Goal: Information Seeking & Learning: Learn about a topic

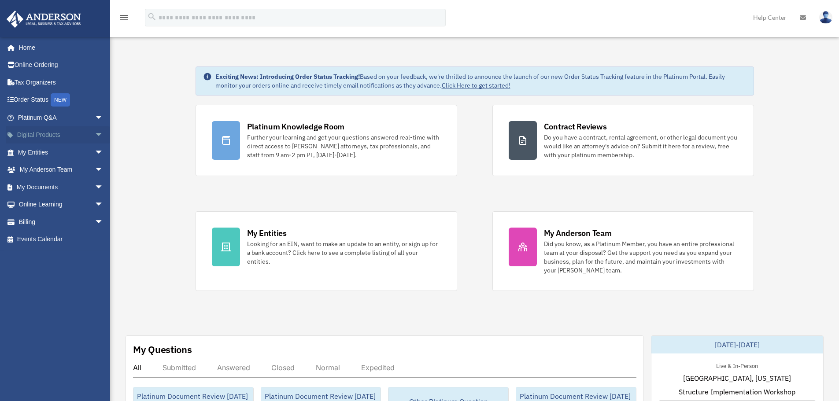
click at [95, 134] on span "arrow_drop_down" at bounding box center [104, 135] width 18 height 18
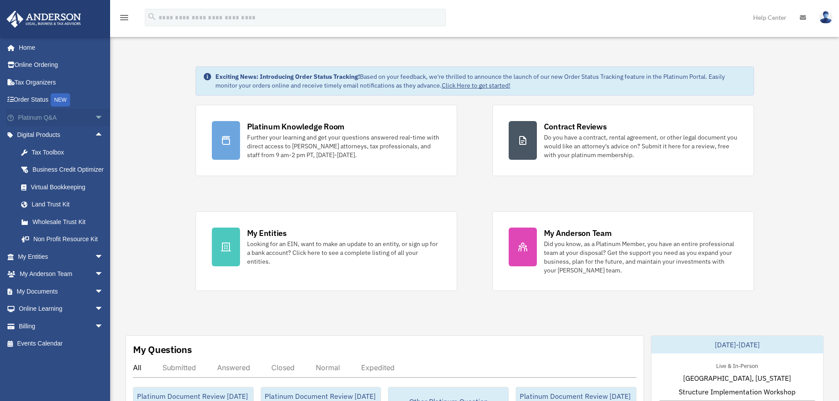
click at [95, 115] on span "arrow_drop_down" at bounding box center [104, 118] width 18 height 18
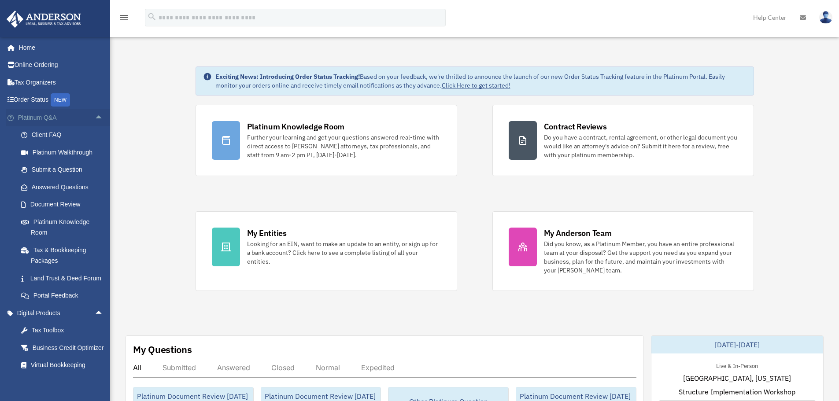
click at [95, 118] on span "arrow_drop_up" at bounding box center [104, 118] width 18 height 18
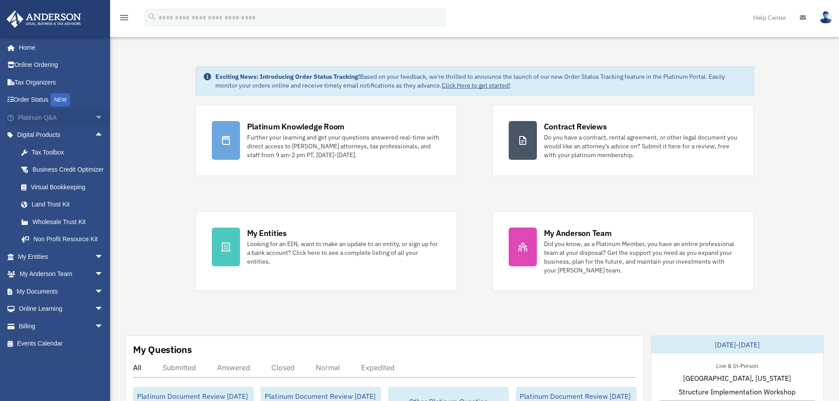
click at [95, 119] on span "arrow_drop_down" at bounding box center [104, 118] width 18 height 18
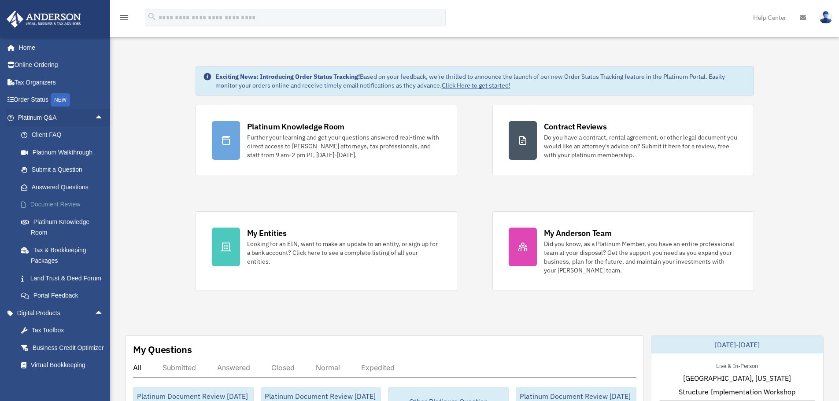
click at [67, 199] on link "Document Review" at bounding box center [64, 205] width 104 height 18
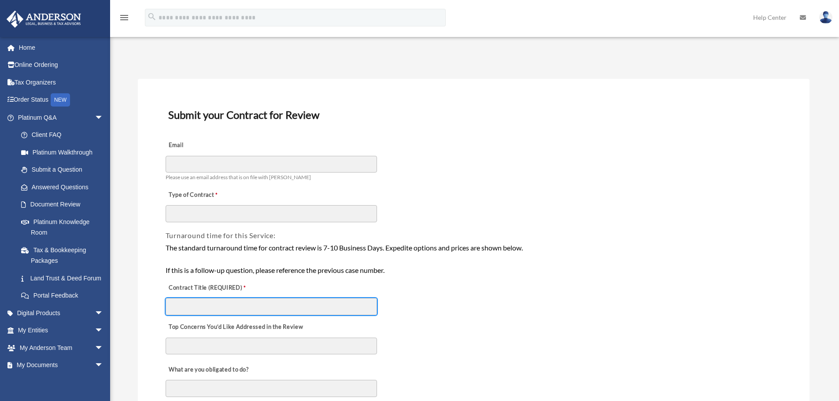
click at [289, 315] on input "Contract Title (REQUIRED)" at bounding box center [271, 306] width 211 height 17
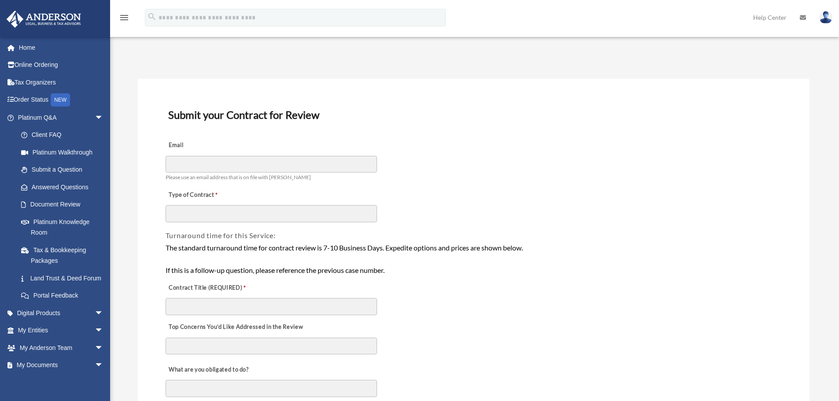
click at [282, 268] on div "The standard turnaround time for contract review is 7-10 Business Days. Expedit…" at bounding box center [474, 259] width 616 height 34
click at [315, 269] on div "The standard turnaround time for contract review is 7-10 Business Days. Expedit…" at bounding box center [474, 259] width 616 height 34
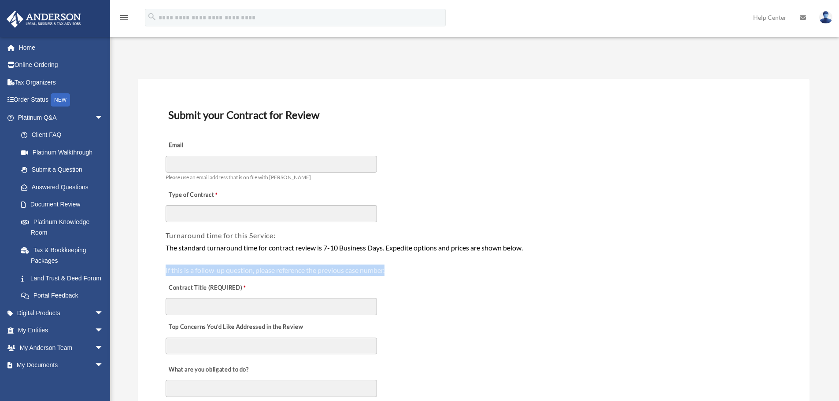
click at [315, 269] on div "The standard turnaround time for contract review is 7-10 Business Days. Expedit…" at bounding box center [474, 259] width 616 height 34
click at [219, 264] on div "The standard turnaround time for contract review is 7-10 Business Days. Expedit…" at bounding box center [474, 259] width 616 height 34
click at [252, 270] on div "The standard turnaround time for contract review is 7-10 Business Days. Expedit…" at bounding box center [474, 259] width 616 height 34
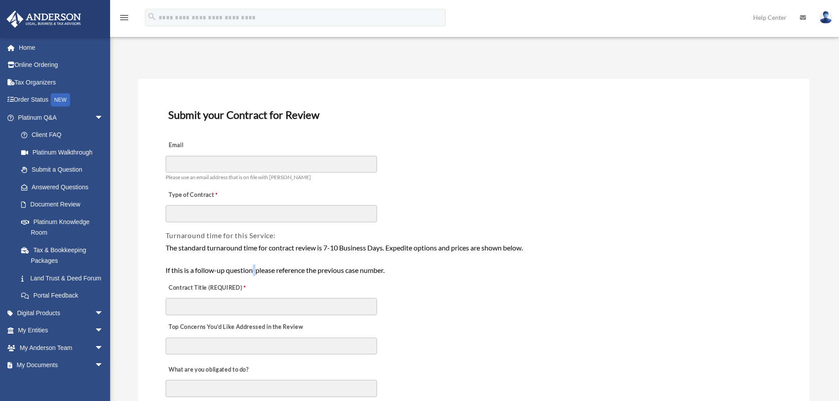
click at [252, 270] on div "The standard turnaround time for contract review is 7-10 Business Days. Expedit…" at bounding box center [474, 259] width 616 height 34
click at [253, 270] on div "The standard turnaround time for contract review is 7-10 Business Days. Expedit…" at bounding box center [474, 259] width 616 height 34
click at [237, 271] on div "The standard turnaround time for contract review is 7-10 Business Days. Expedit…" at bounding box center [474, 259] width 616 height 34
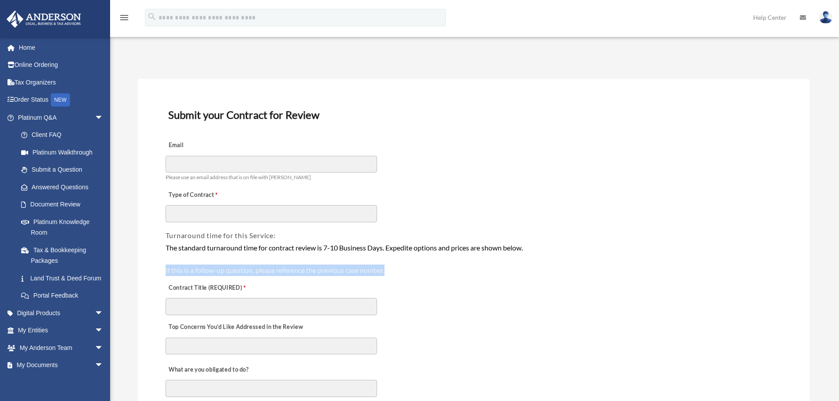
click at [274, 272] on div "The standard turnaround time for contract review is 7-10 Business Days. Expedit…" at bounding box center [474, 259] width 616 height 34
click at [249, 270] on div "The standard turnaround time for contract review is 7-10 Business Days. Expedit…" at bounding box center [474, 259] width 616 height 34
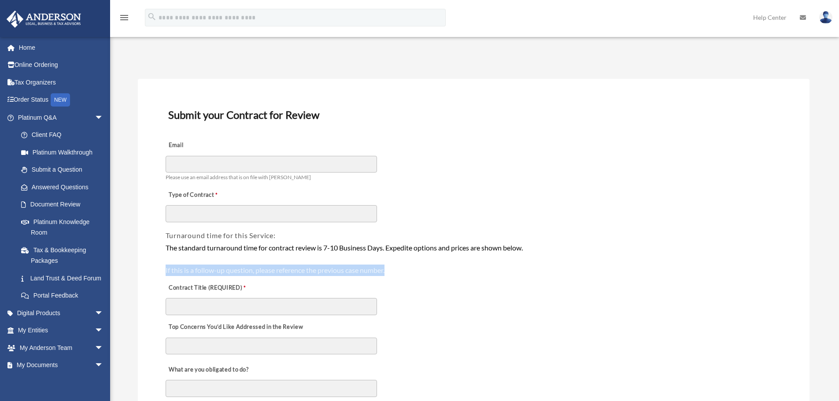
click at [249, 270] on div "The standard turnaround time for contract review is 7-10 Business Days. Expedit…" at bounding box center [474, 259] width 616 height 34
click at [275, 270] on div "The standard turnaround time for contract review is 7-10 Business Days. Expedit…" at bounding box center [474, 259] width 616 height 34
click at [259, 266] on div "The standard turnaround time for contract review is 7-10 Business Days. Expedit…" at bounding box center [474, 259] width 616 height 34
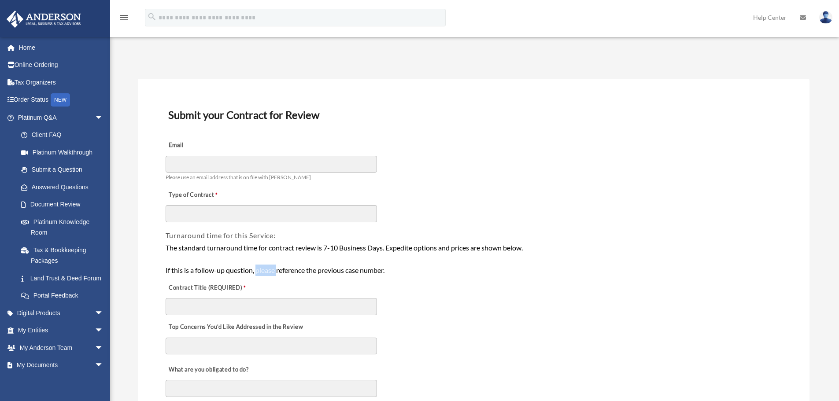
click at [259, 266] on div "The standard turnaround time for contract review is 7-10 Business Days. Expedit…" at bounding box center [474, 259] width 616 height 34
click at [267, 268] on div "The standard turnaround time for contract review is 7-10 Business Days. Expedit…" at bounding box center [474, 259] width 616 height 34
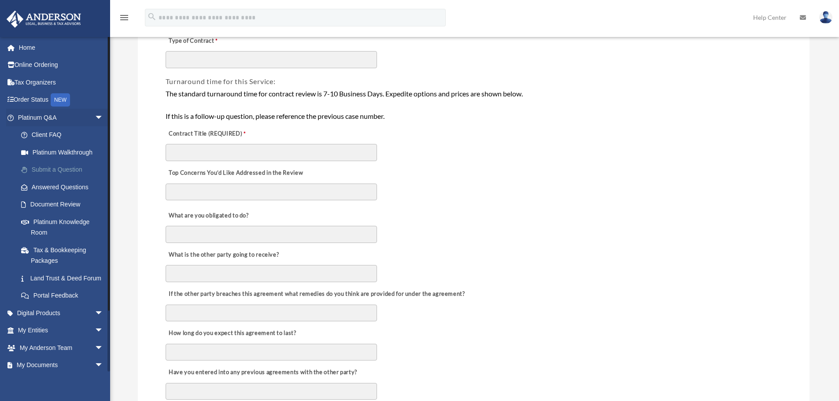
scroll to position [220, 0]
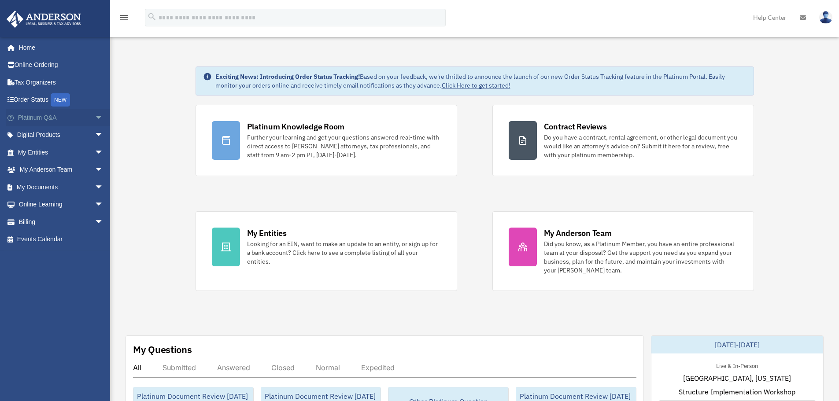
click at [95, 121] on span "arrow_drop_down" at bounding box center [104, 118] width 18 height 18
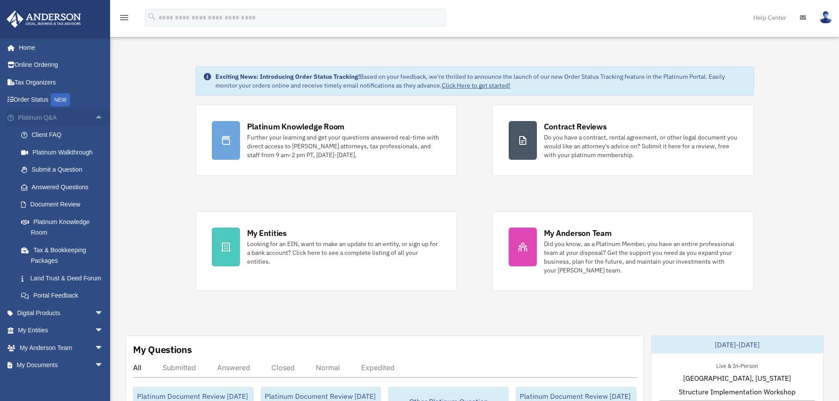
click at [97, 119] on span "arrow_drop_up" at bounding box center [104, 118] width 18 height 18
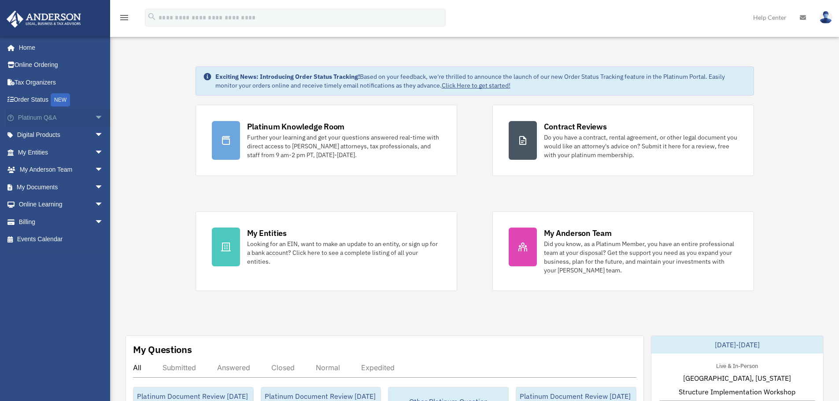
click at [95, 120] on span "arrow_drop_down" at bounding box center [104, 118] width 18 height 18
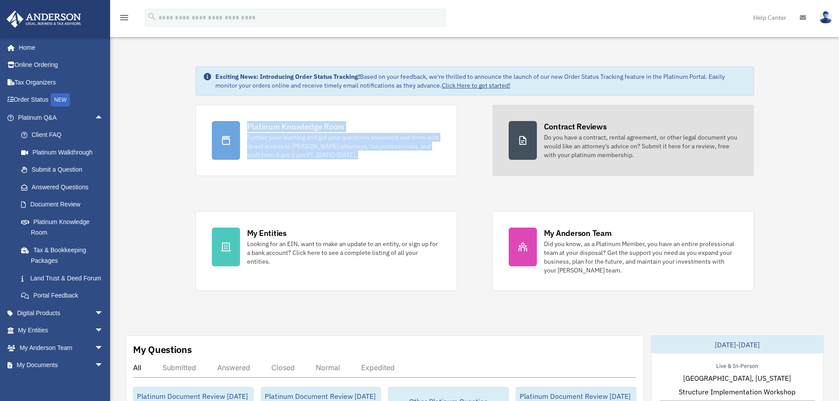
drag, startPoint x: 167, startPoint y: 107, endPoint x: 507, endPoint y: 172, distance: 346.5
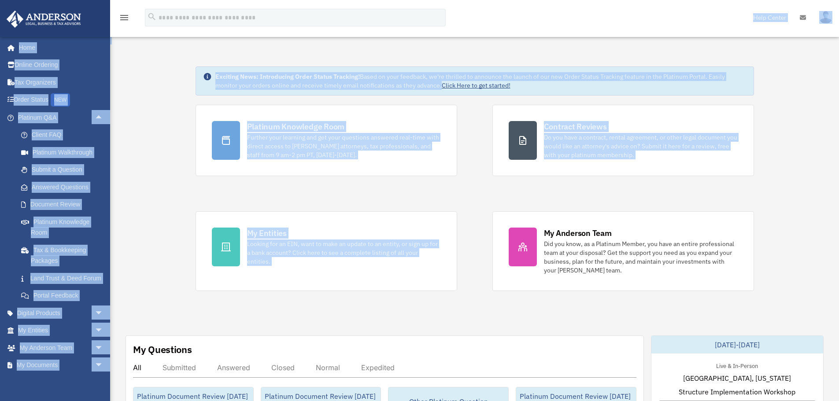
drag, startPoint x: 199, startPoint y: 34, endPoint x: 498, endPoint y: 296, distance: 397.7
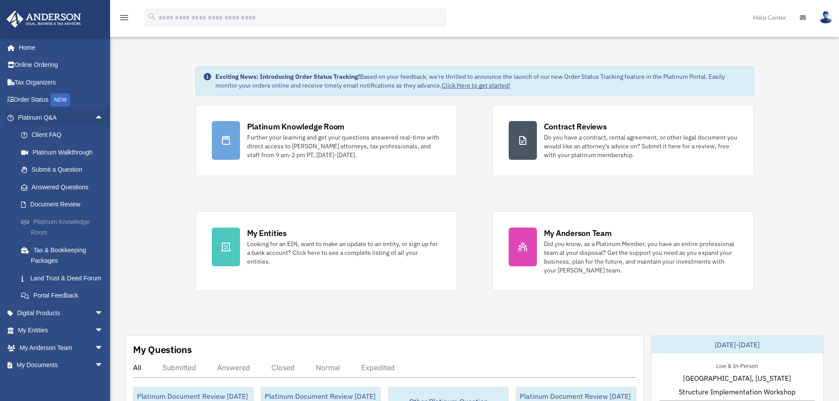
click at [57, 222] on link "Platinum Knowledge Room" at bounding box center [64, 227] width 104 height 28
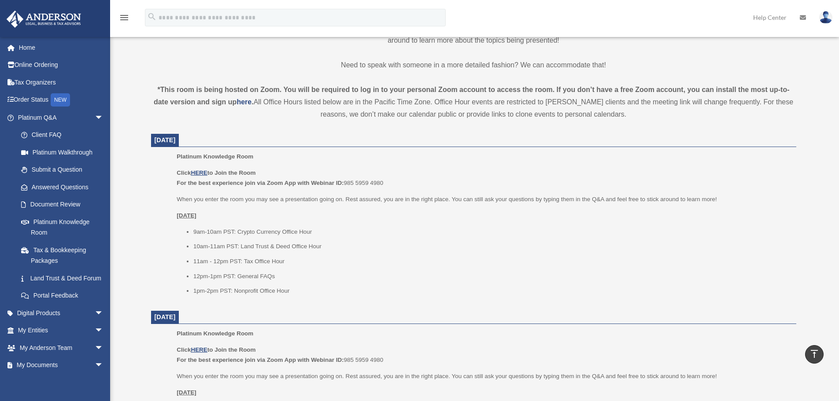
scroll to position [264, 0]
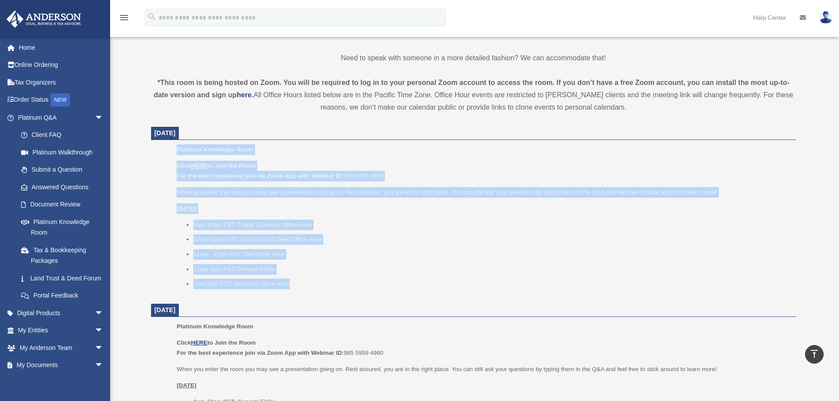
drag, startPoint x: 175, startPoint y: 149, endPoint x: 306, endPoint y: 279, distance: 184.1
click at [306, 279] on ul "Platinum Knowledge Room Click HERE to Join the Room For the best experience joi…" at bounding box center [473, 219] width 633 height 151
click at [306, 279] on li "1pm-2pm PST: Nonprofit Office Hour" at bounding box center [491, 284] width 597 height 11
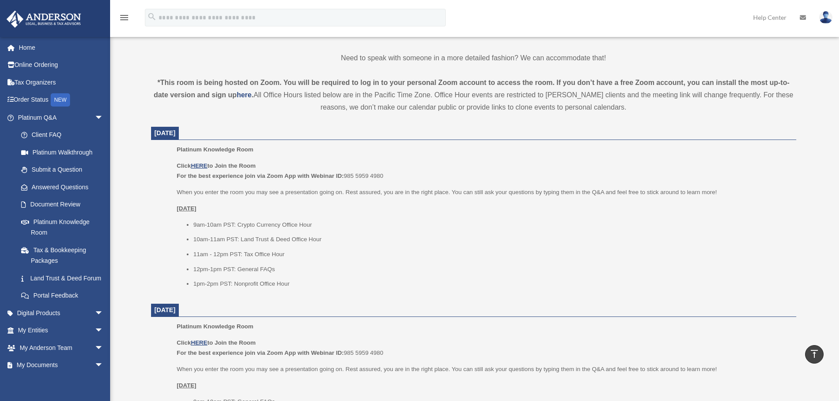
drag, startPoint x: 320, startPoint y: 296, endPoint x: 156, endPoint y: 142, distance: 224.4
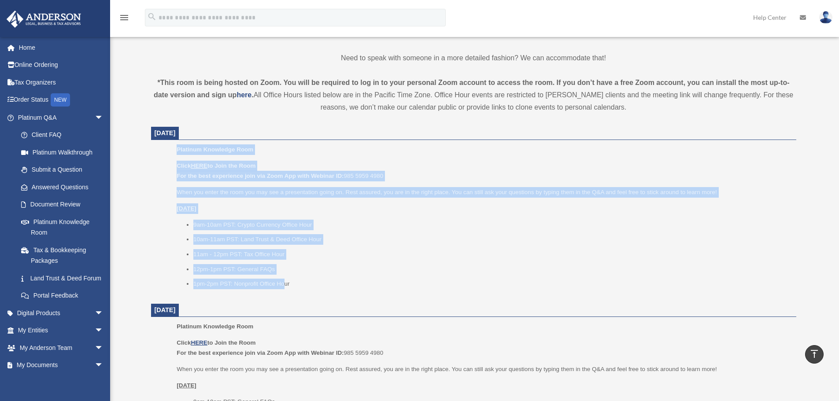
drag, startPoint x: 161, startPoint y: 146, endPoint x: 285, endPoint y: 287, distance: 188.2
click at [285, 287] on ul "Platinum Knowledge Room Click HERE to Join the Room For the best experience joi…" at bounding box center [473, 219] width 633 height 151
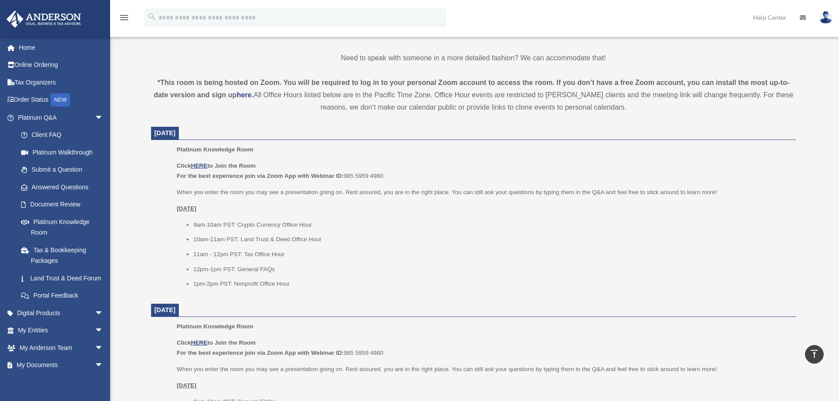
click at [286, 287] on li "1pm-2pm PST: Nonprofit Office Hour" at bounding box center [491, 284] width 597 height 11
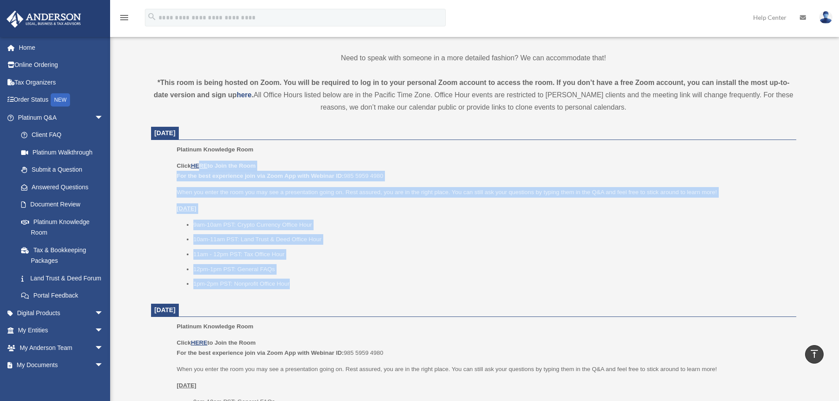
drag, startPoint x: 317, startPoint y: 282, endPoint x: 167, endPoint y: 148, distance: 201.5
click at [183, 155] on div "Platinum Knowledge Room Click HERE to Join the Room For the best experience joi…" at bounding box center [483, 219] width 613 height 151
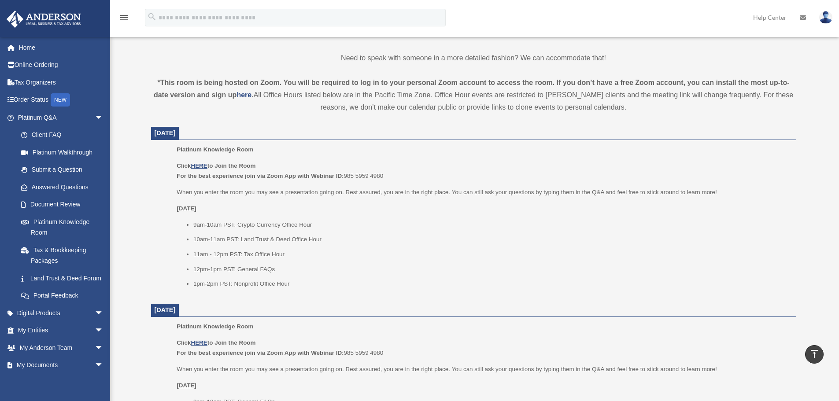
click at [167, 148] on ul "Platinum Knowledge Room Click HERE to Join the Room For the best experience joi…" at bounding box center [473, 219] width 633 height 151
